Goal: Information Seeking & Learning: Learn about a topic

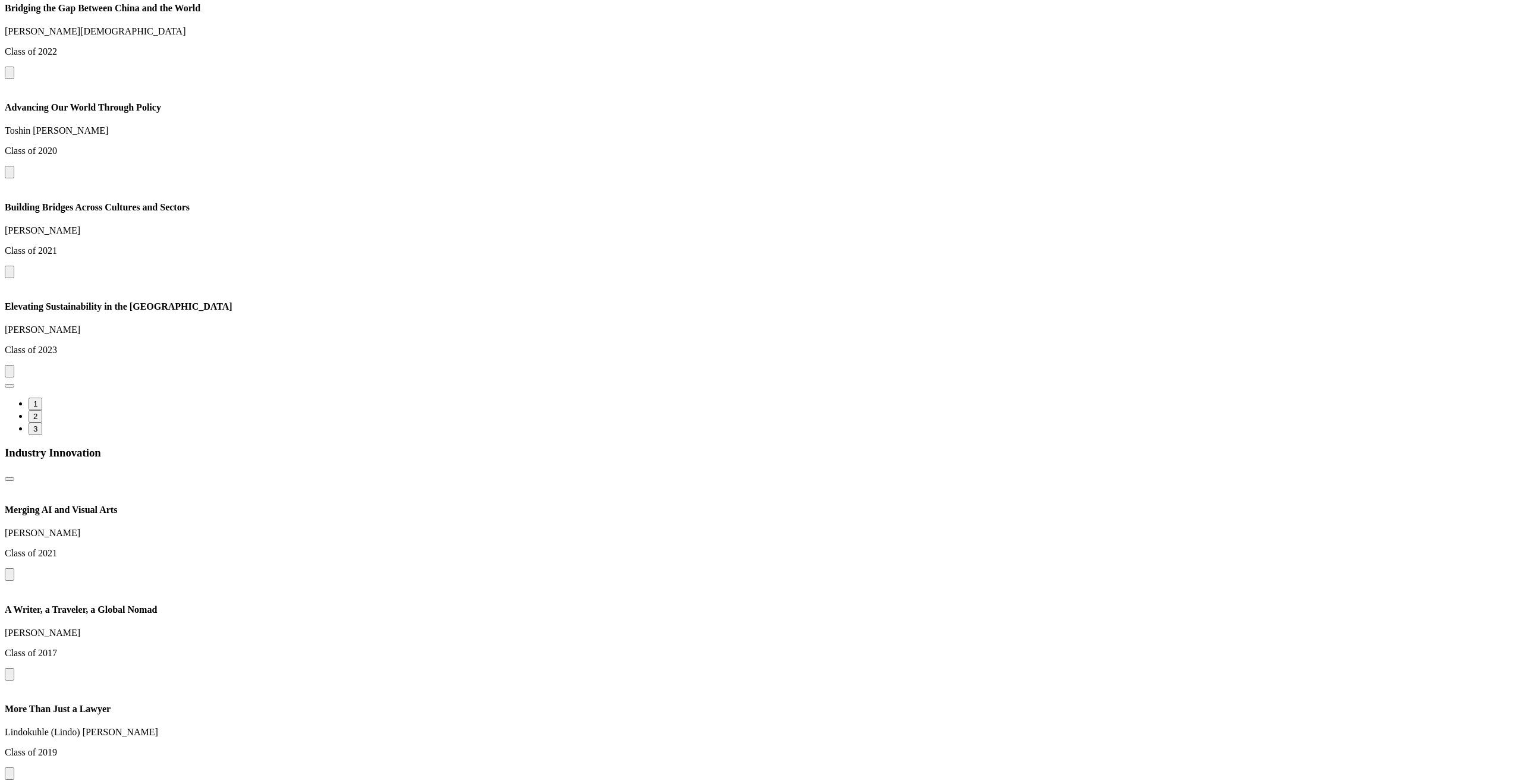
scroll to position [2114, 0]
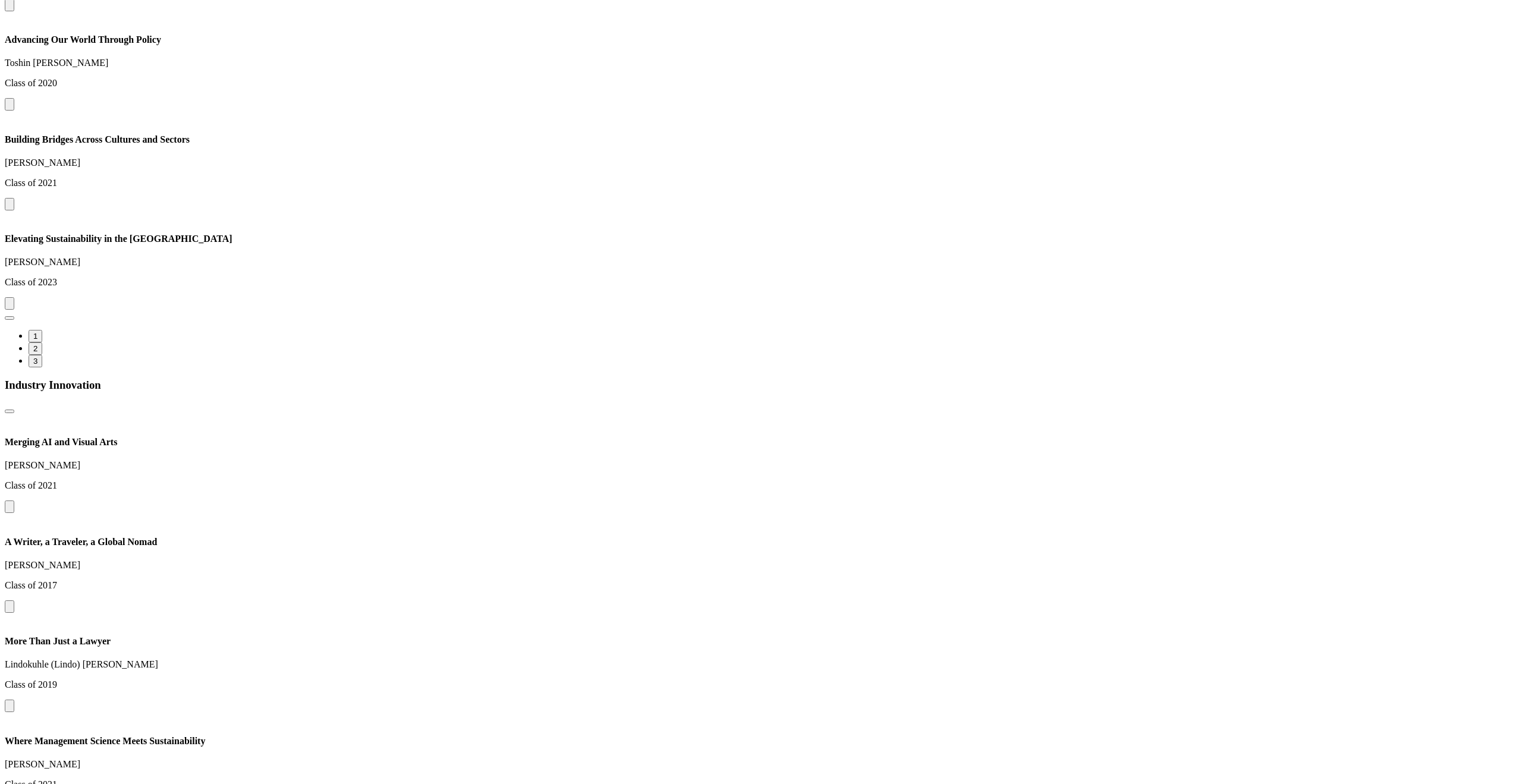
click at [14, 210] on button at bounding box center [9, 204] width 10 height 12
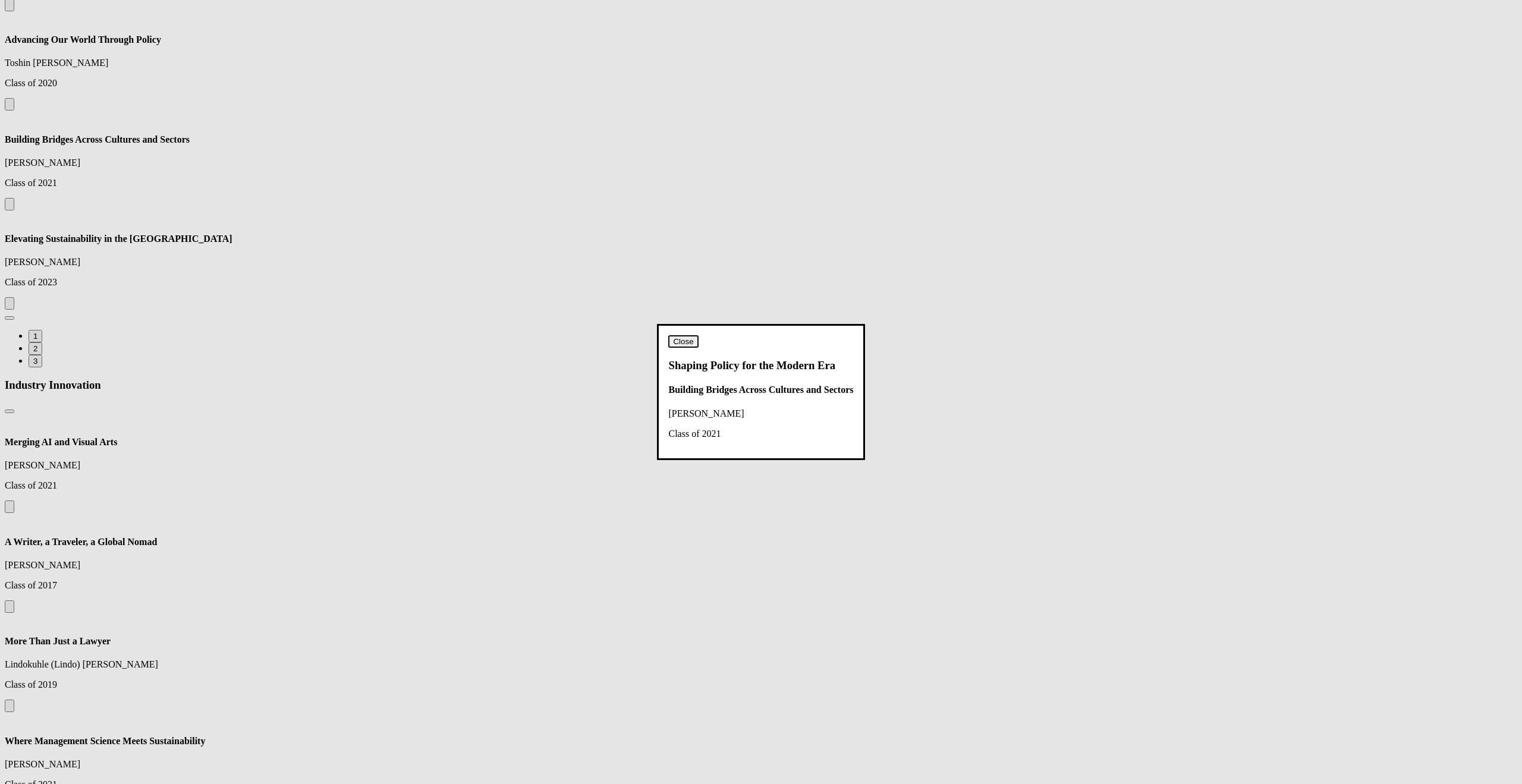
click at [698, 335] on button "Close" at bounding box center [683, 341] width 30 height 12
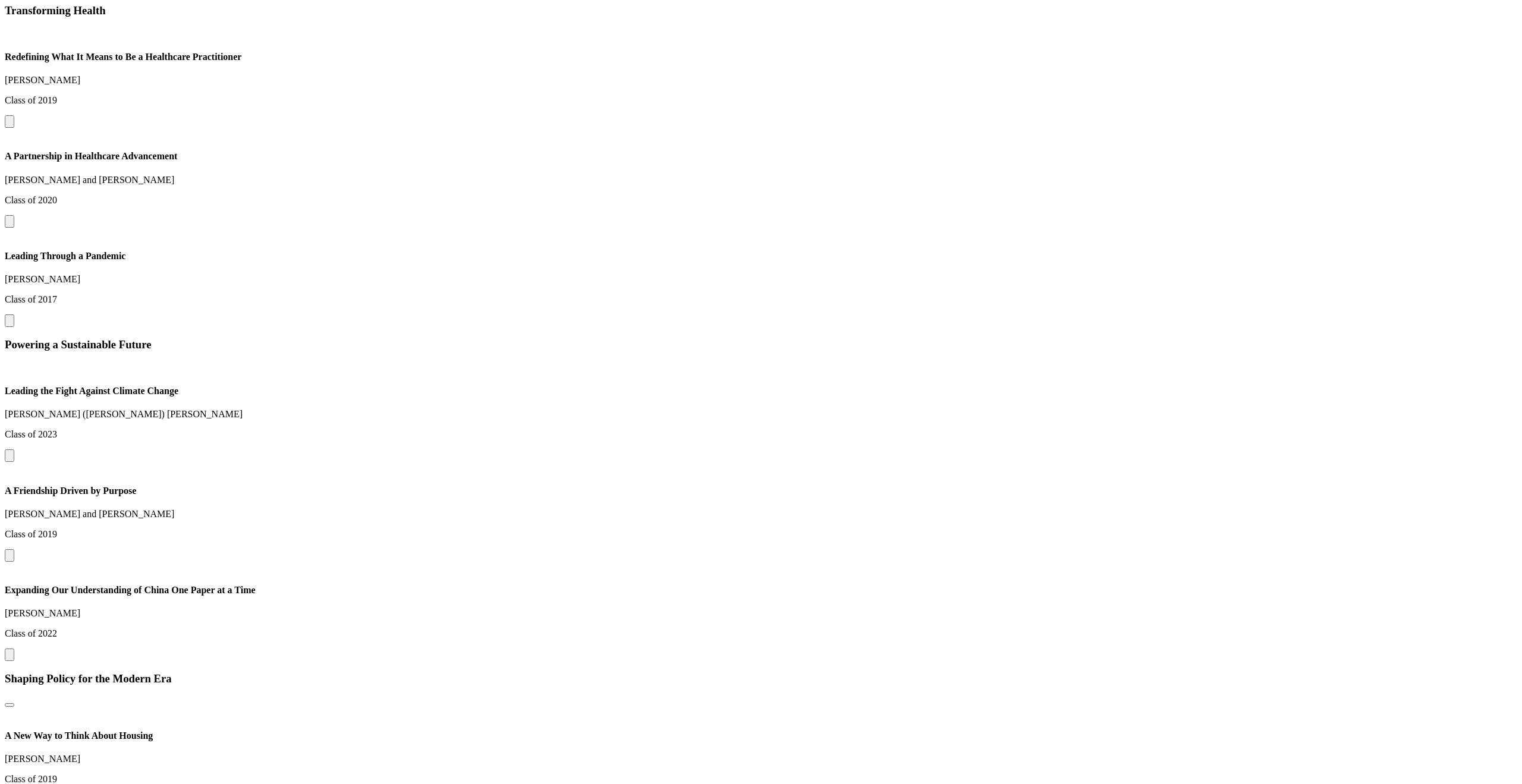
scroll to position [1215, 0]
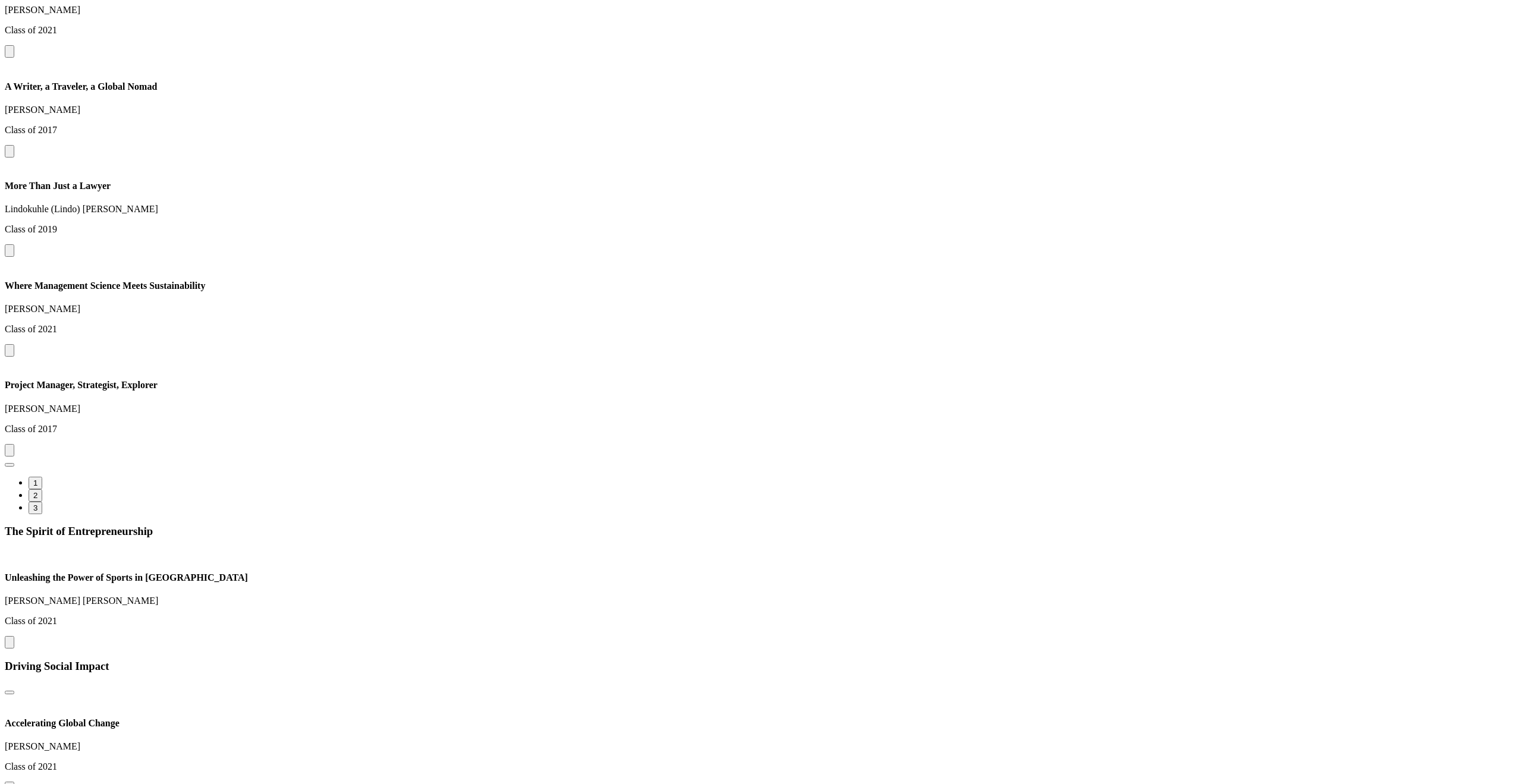
scroll to position [2588, 0]
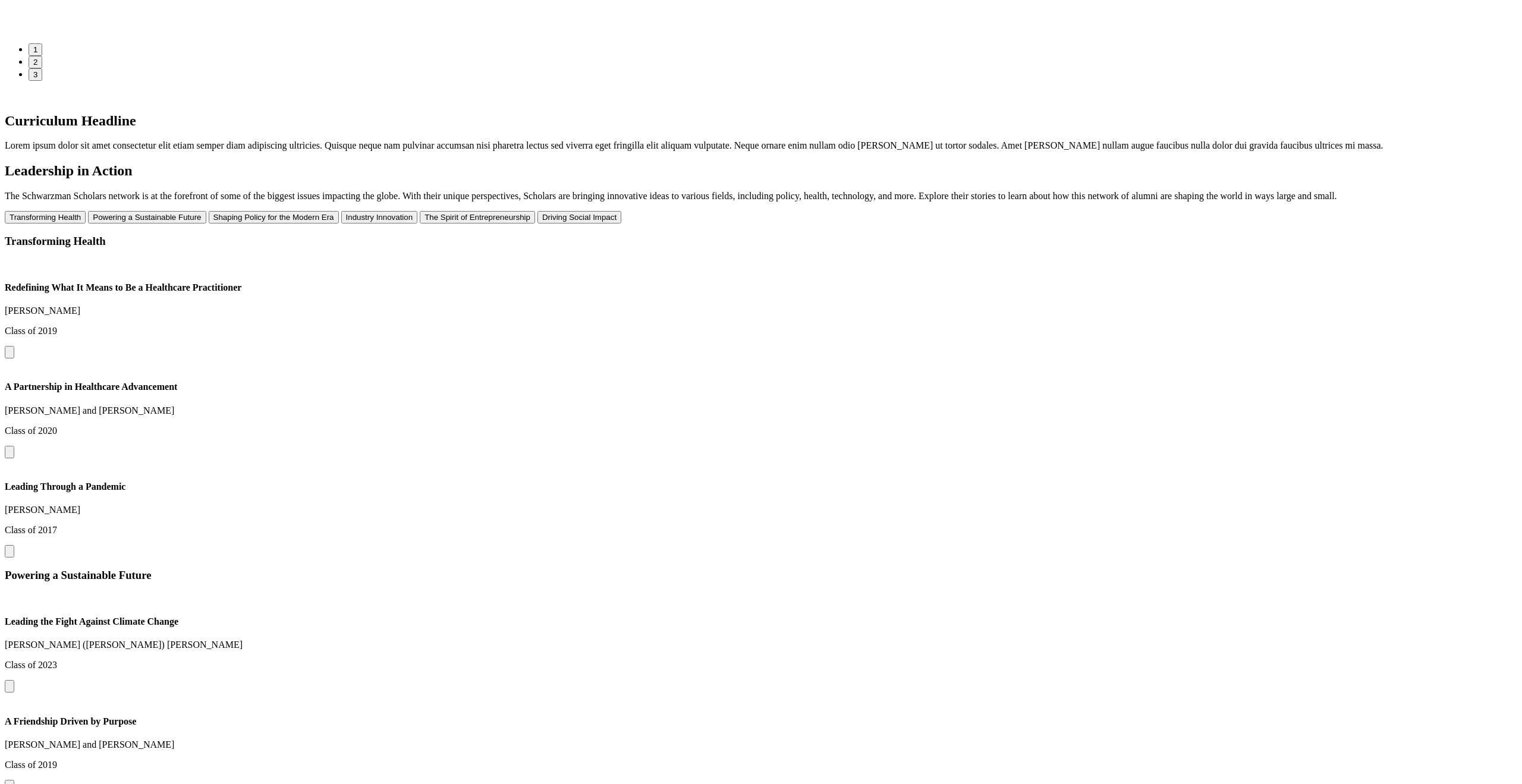
scroll to position [994, 0]
